Goal: Navigation & Orientation: Understand site structure

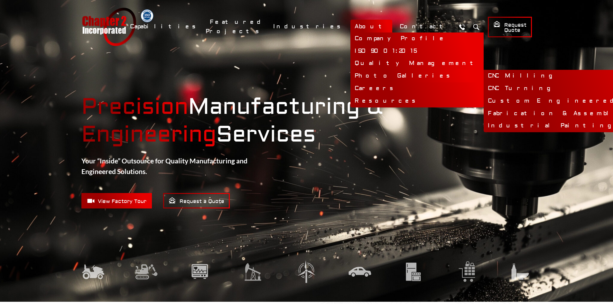
click at [392, 72] on link "Photo Galleries" at bounding box center [416, 76] width 133 height 13
click at [484, 97] on link "Custom Engineered Solutions" at bounding box center [595, 101] width 223 height 13
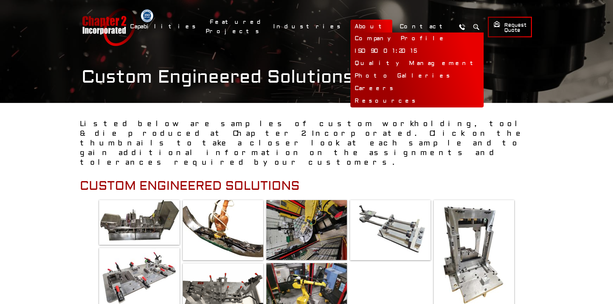
click at [388, 25] on link "About" at bounding box center [371, 27] width 42 height 14
click at [389, 41] on link "Company Profile" at bounding box center [416, 38] width 133 height 13
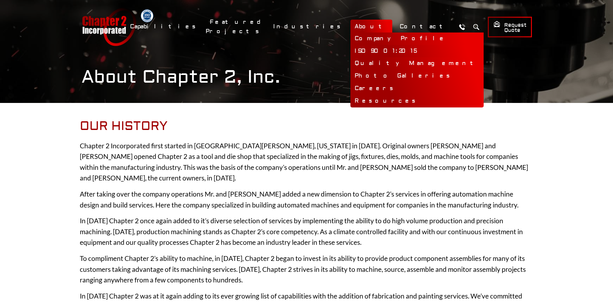
click at [390, 51] on link "ISO 9001:2015" at bounding box center [416, 51] width 133 height 13
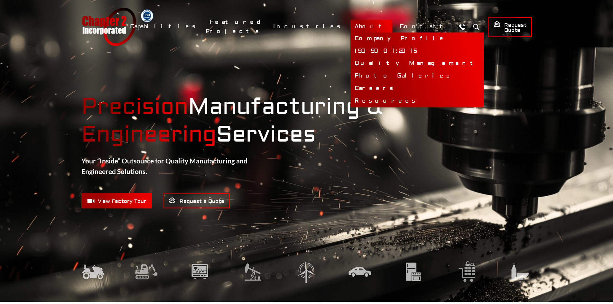
click at [382, 26] on link "About" at bounding box center [371, 27] width 42 height 14
click at [397, 64] on link "Quality Management" at bounding box center [416, 63] width 133 height 13
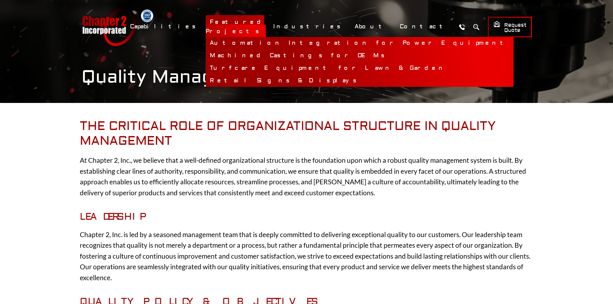
click at [302, 40] on link "Automation Integration for Power Equipment" at bounding box center [360, 43] width 308 height 13
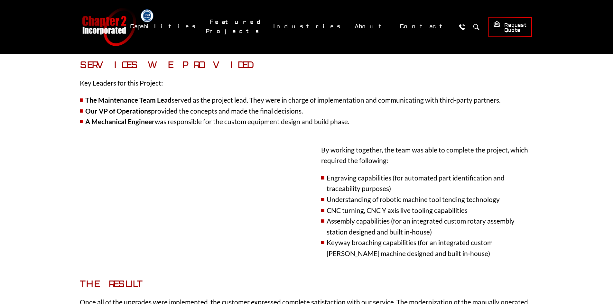
scroll to position [161, 0]
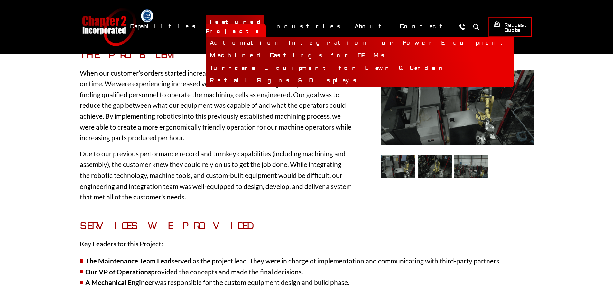
click at [318, 51] on link "Machined Castings for OEMs" at bounding box center [360, 56] width 308 height 13
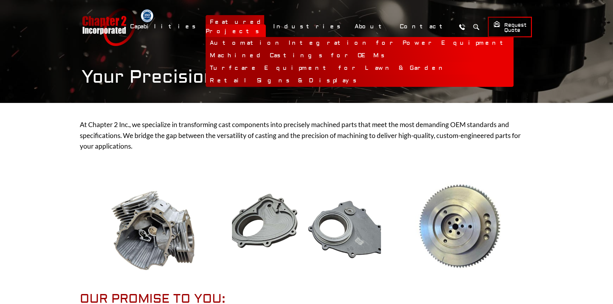
click at [296, 62] on link "Turfcare Equipment for Lawn & Garden" at bounding box center [360, 68] width 308 height 13
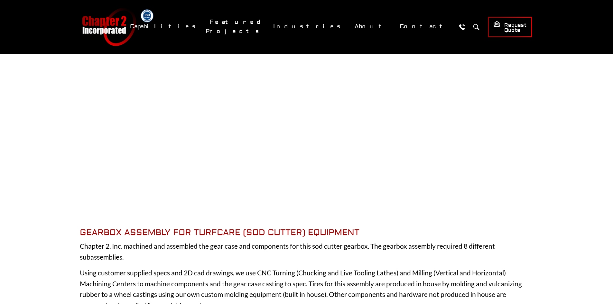
scroll to position [129, 0]
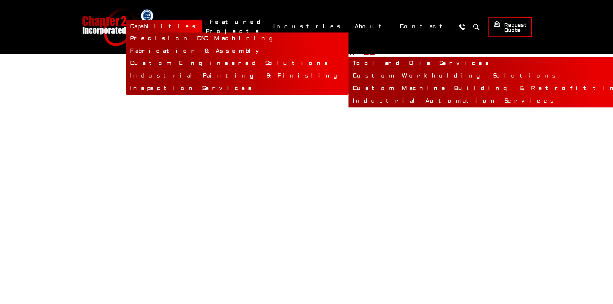
click at [348, 100] on link "Industrial Automation Services" at bounding box center [490, 101] width 284 height 13
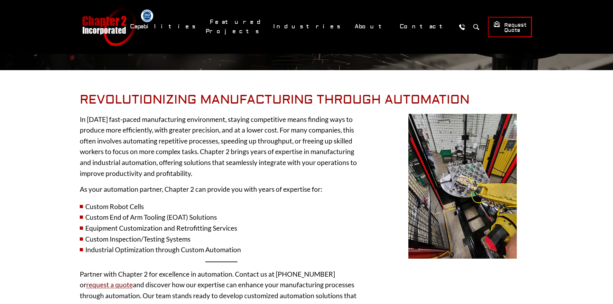
scroll to position [32, 0]
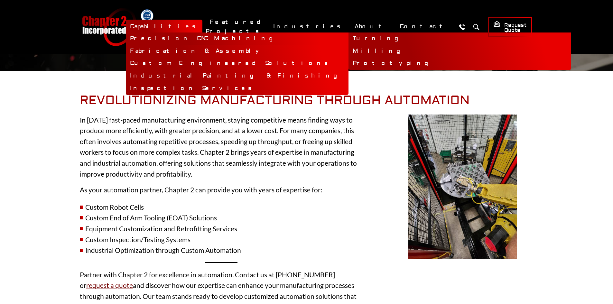
click at [231, 40] on link "Precision CNC Machining" at bounding box center [237, 38] width 223 height 13
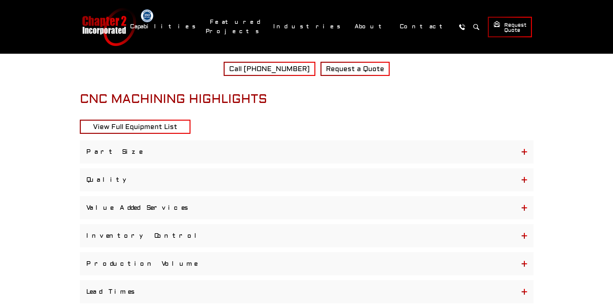
scroll to position [1190, 0]
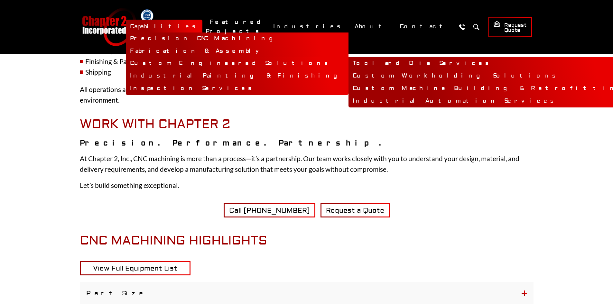
click at [348, 62] on link "Tool and Die Services" at bounding box center [490, 63] width 284 height 13
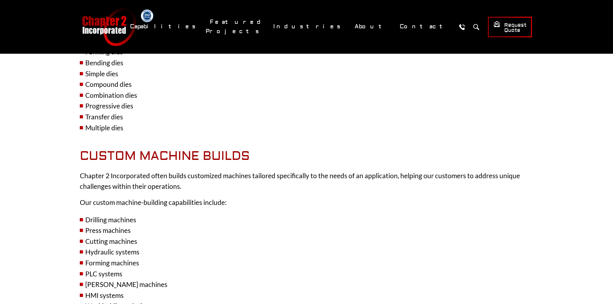
scroll to position [676, 0]
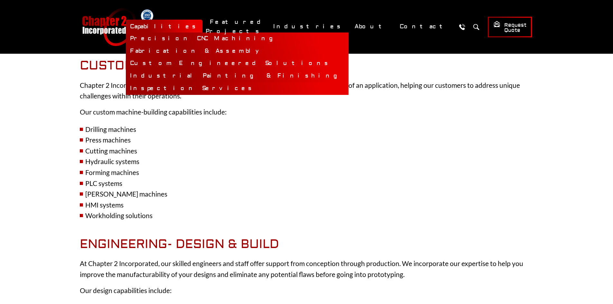
click at [275, 88] on link "Inspection Services" at bounding box center [237, 88] width 223 height 13
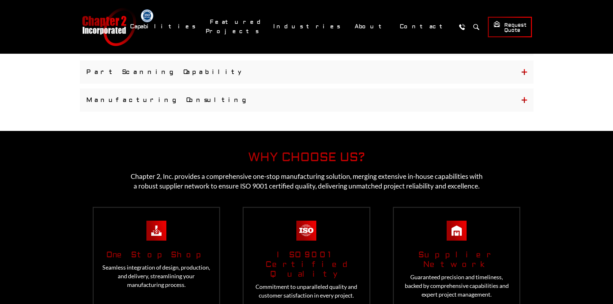
scroll to position [1673, 0]
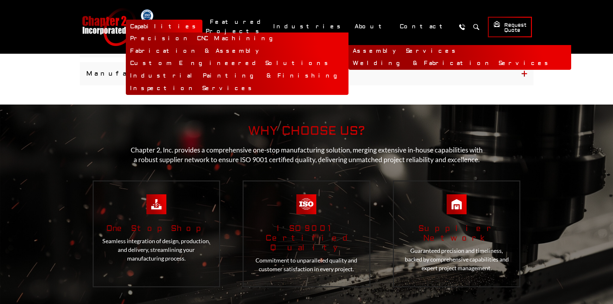
click at [348, 49] on link "Assembly Services" at bounding box center [459, 51] width 223 height 13
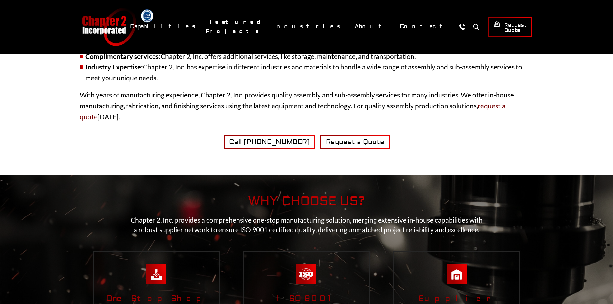
scroll to position [1255, 0]
